Goal: Task Accomplishment & Management: Manage account settings

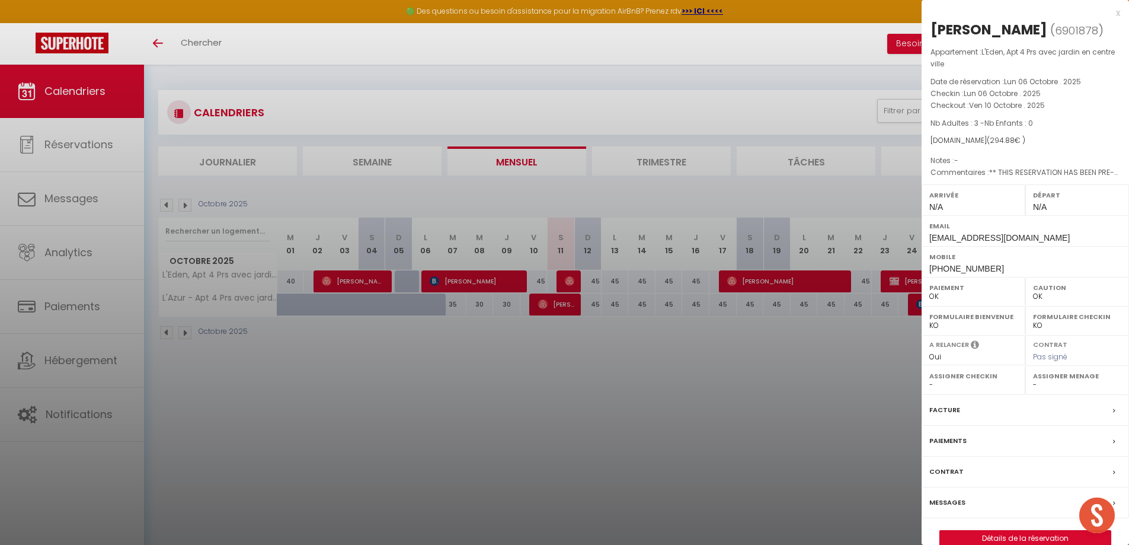
select select "0"
click at [701, 58] on div at bounding box center [564, 272] width 1129 height 545
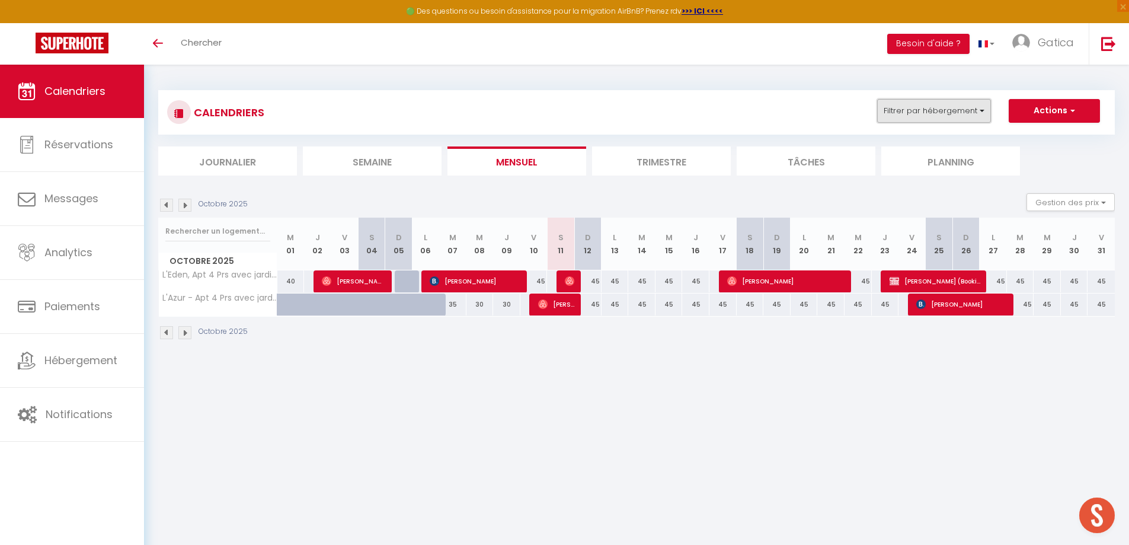
click at [952, 116] on button "Filtrer par hébergement" at bounding box center [934, 111] width 114 height 24
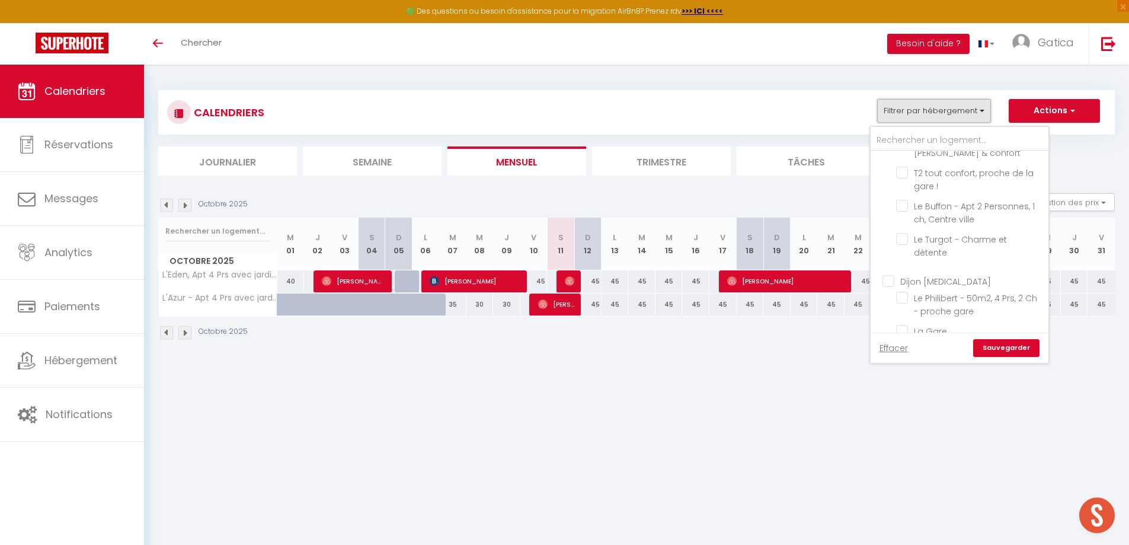
scroll to position [1198, 0]
click at [897, 347] on link "Effacer" at bounding box center [894, 348] width 28 height 13
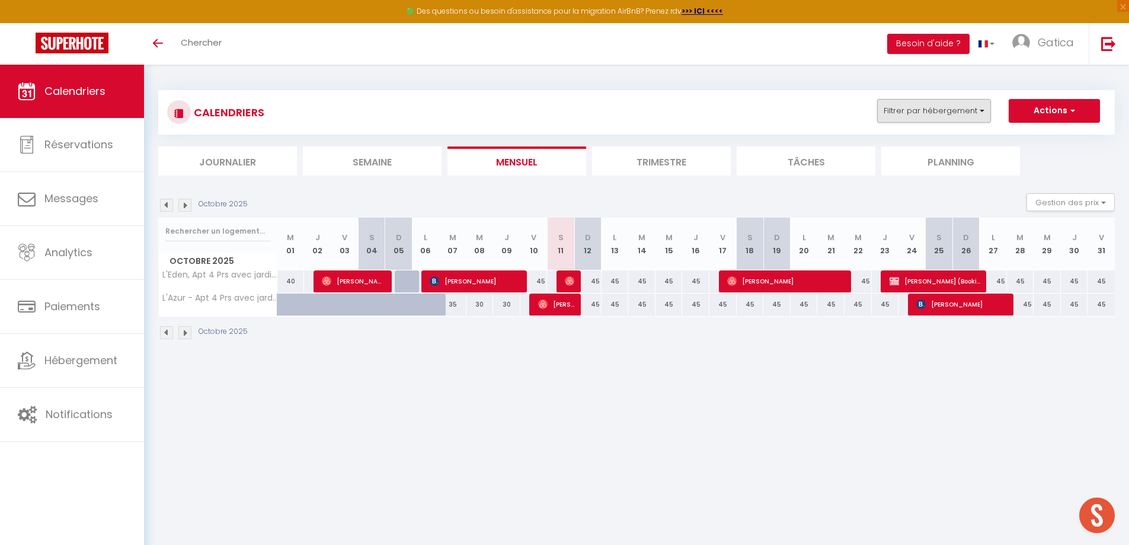
click at [969, 100] on div "CALENDRIERS Filtrer par hébergement [GEOGRAPHIC_DATA] STD Le Condorcet - Apt 2 …" at bounding box center [636, 112] width 957 height 44
click at [969, 106] on button "Filtrer par hébergement" at bounding box center [934, 111] width 114 height 24
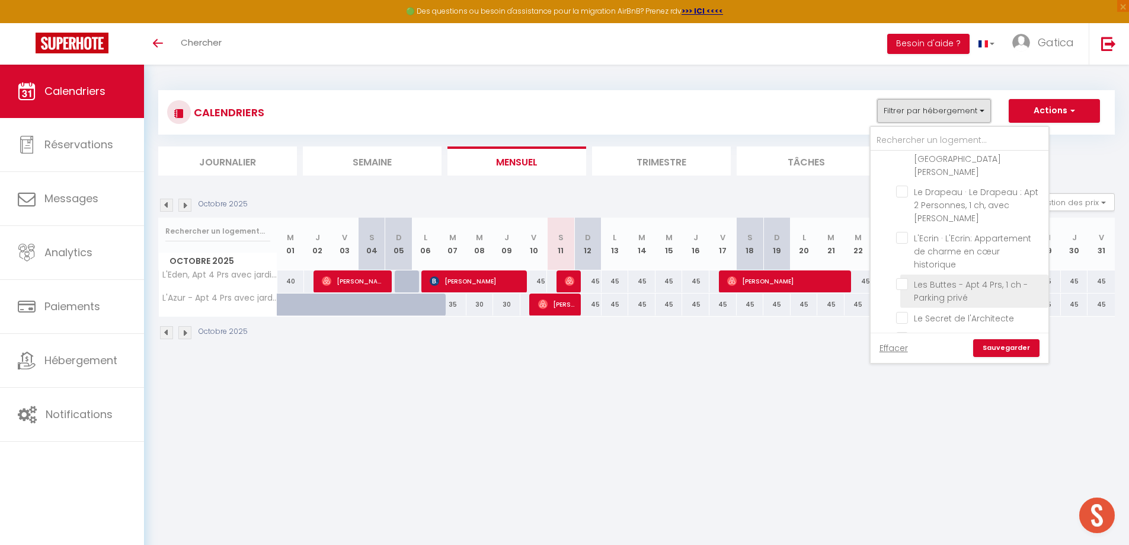
scroll to position [546, 0]
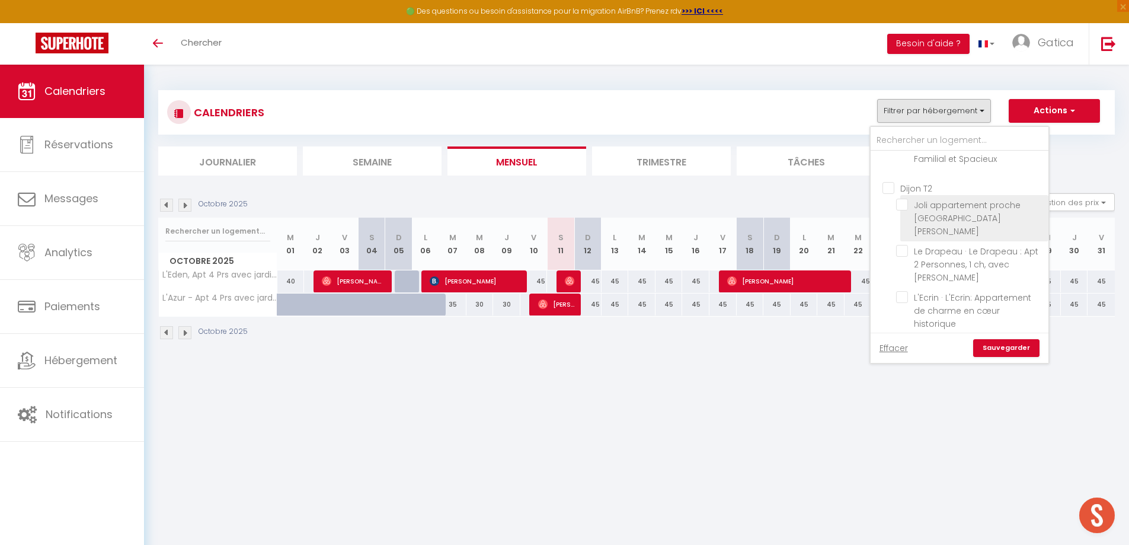
click at [902, 205] on input "Joli appartement proche [GEOGRAPHIC_DATA][PERSON_NAME]" at bounding box center [970, 205] width 148 height 12
checkbox input "true"
checkbox input "false"
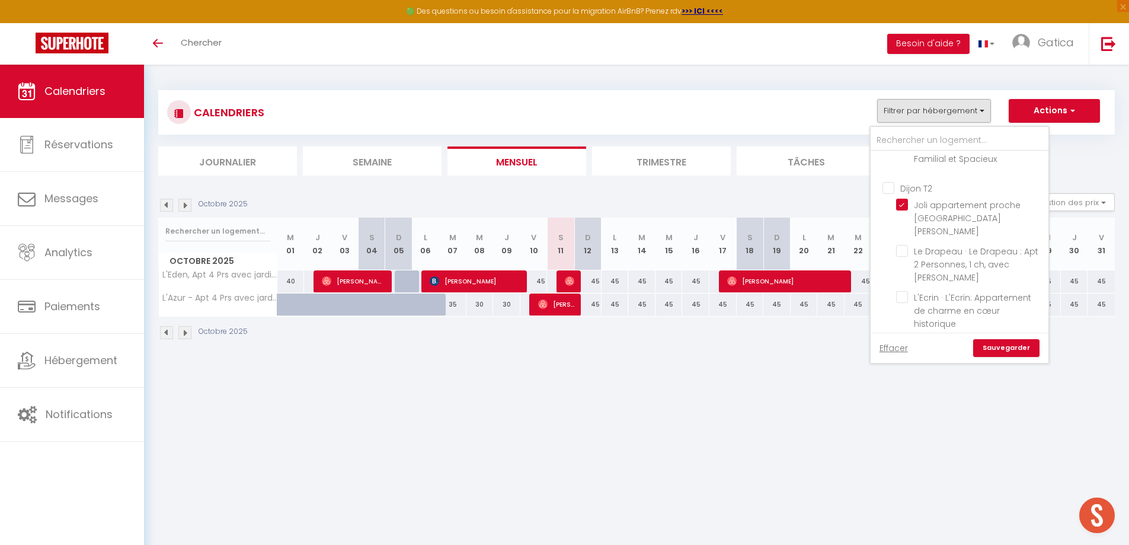
checkbox input "false"
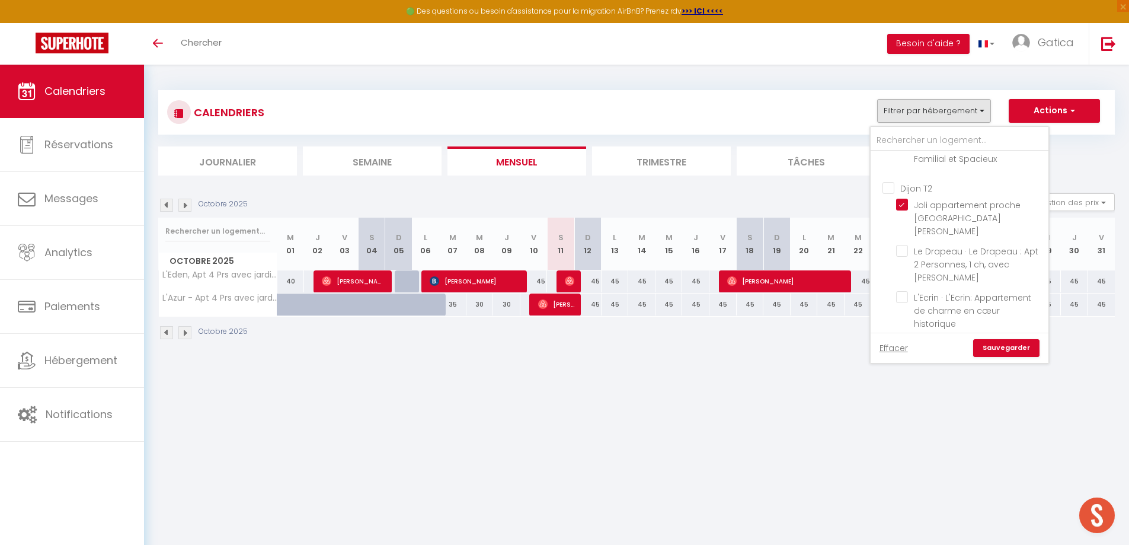
checkbox input "false"
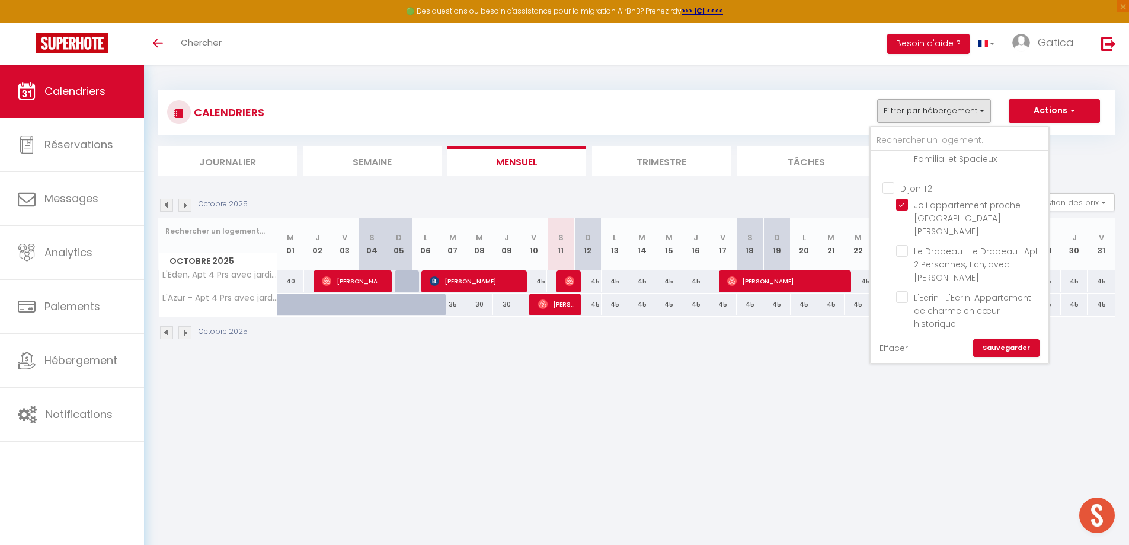
checkbox input "false"
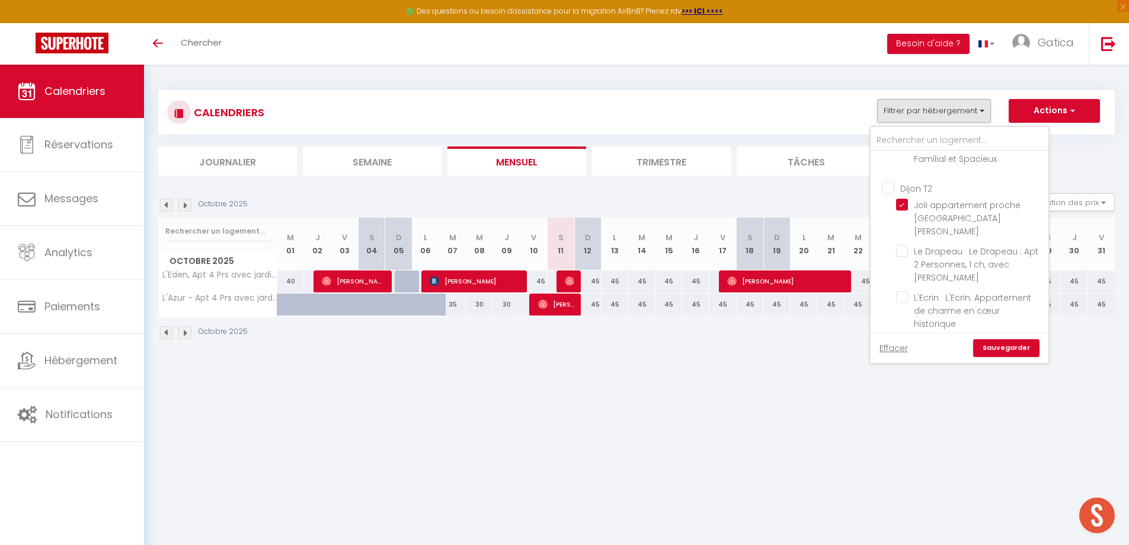
checkbox input "false"
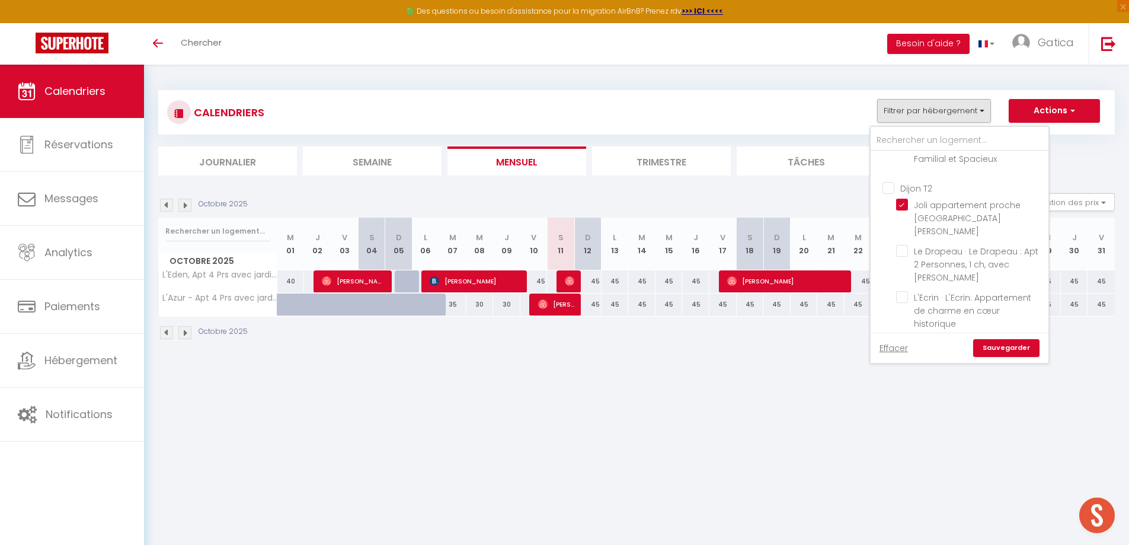
checkbox input "false"
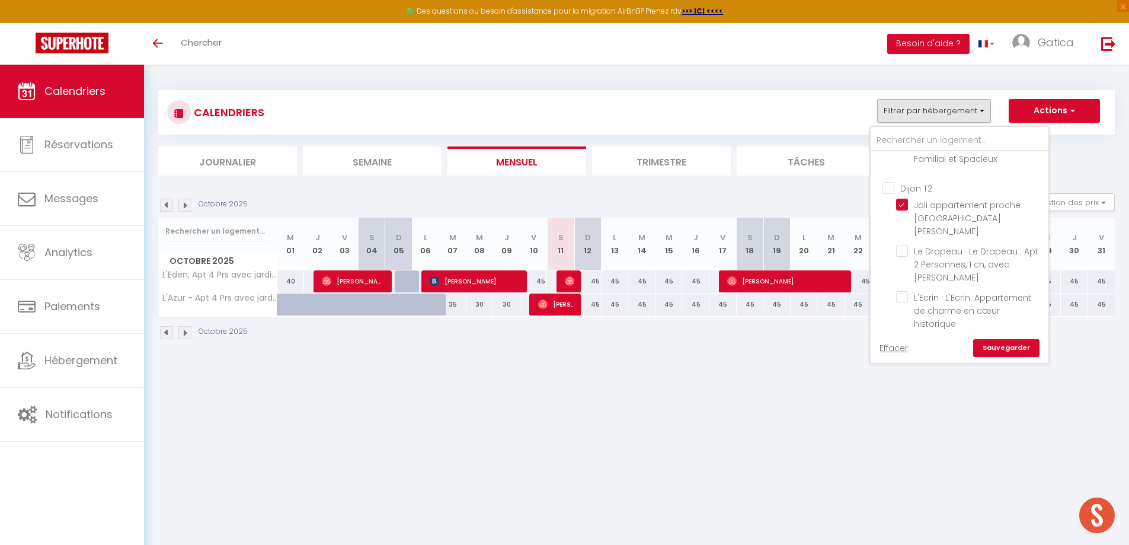
checkbox input "false"
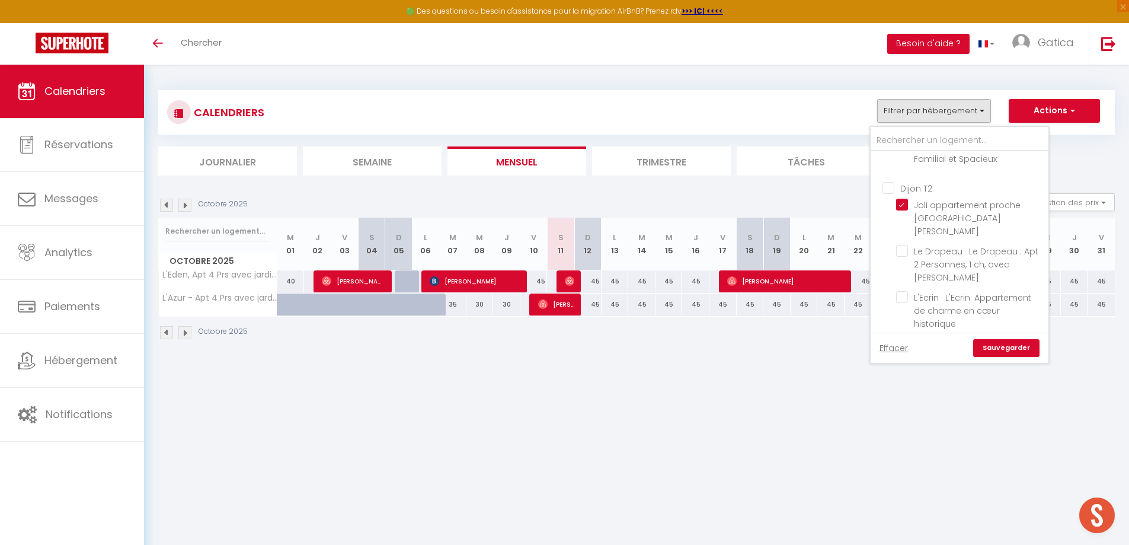
checkbox input "false"
click at [1015, 349] on link "Sauvegarder" at bounding box center [1007, 348] width 66 height 18
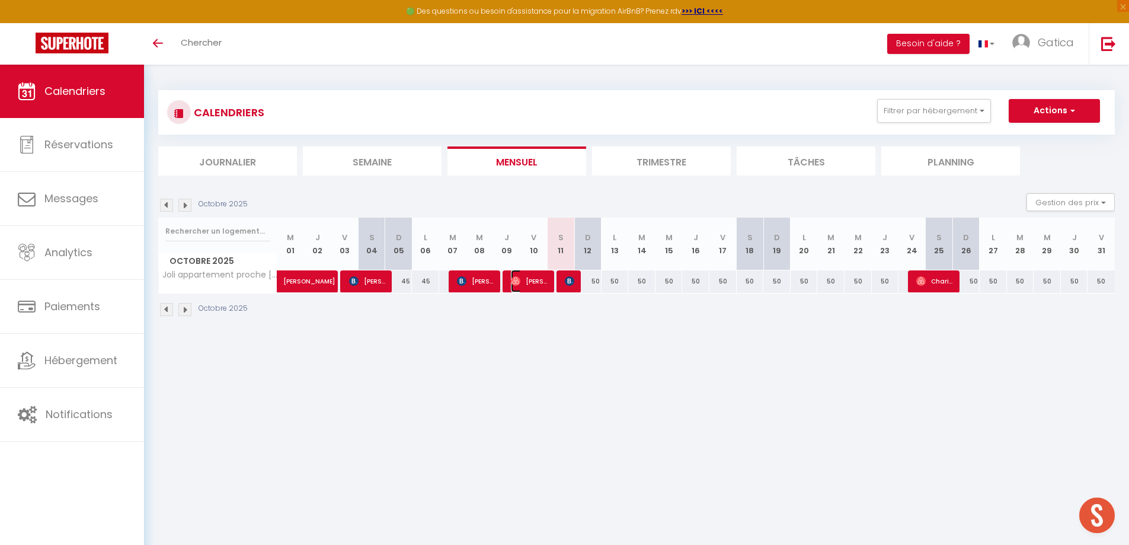
click at [532, 282] on span "[PERSON_NAME]" at bounding box center [529, 281] width 36 height 23
